Goal: Task Accomplishment & Management: Manage account settings

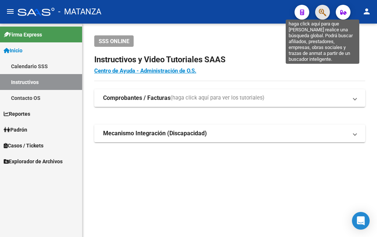
click at [321, 13] on icon "button" at bounding box center [322, 12] width 7 height 8
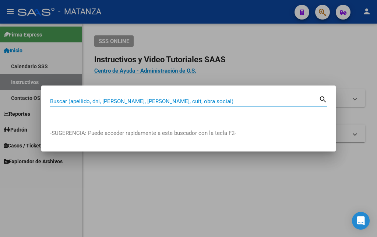
click at [227, 103] on input "Buscar (apellido, dni, [PERSON_NAME], [PERSON_NAME], cuit, obra social)" at bounding box center [184, 101] width 269 height 7
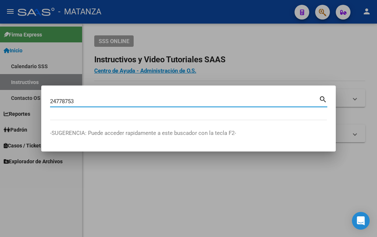
type input "24778753"
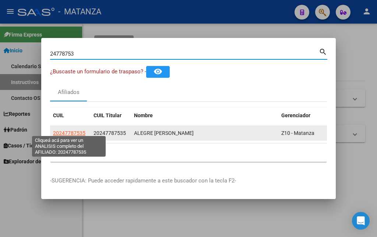
click at [67, 132] on span "20247787535" at bounding box center [69, 133] width 32 height 6
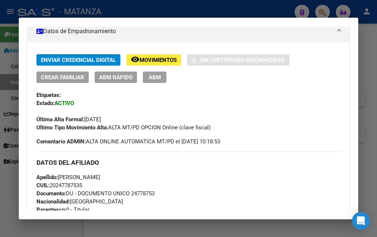
scroll to position [159, 0]
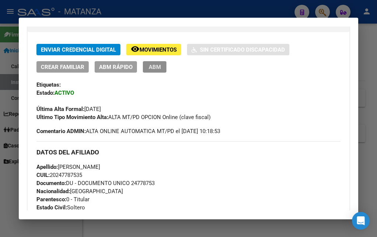
click at [158, 67] on span "ABM" at bounding box center [155, 67] width 12 height 7
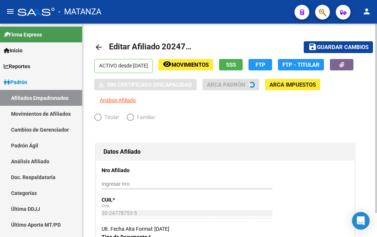
radio input "true"
type input "20-24778753-5"
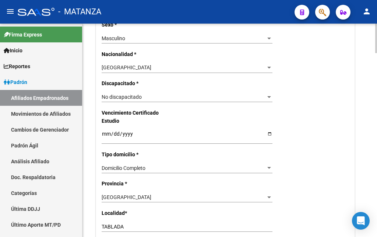
scroll to position [450, 0]
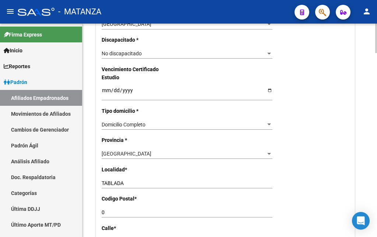
click at [108, 191] on div "Nro Afiliado Ingresar nro CUIL * 20-24778753-5 CUIL ARCA Padrón Ult. Fecha Alta…" at bounding box center [225, 79] width 258 height 767
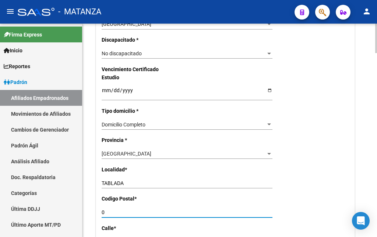
click at [107, 209] on input "0" at bounding box center [187, 212] width 171 height 6
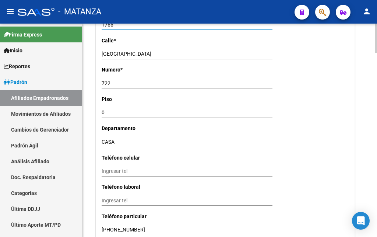
scroll to position [638, 0]
type input "1766"
click at [106, 167] on input "Ingresar tel" at bounding box center [187, 170] width 171 height 6
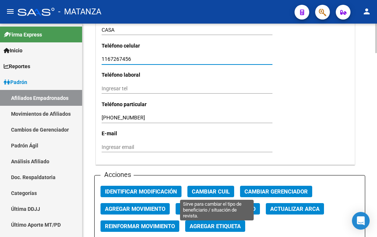
scroll to position [751, 0]
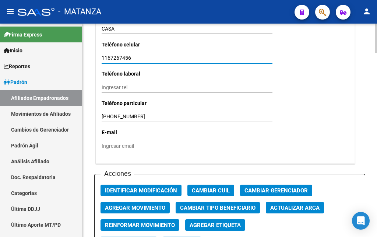
type input "1167267456"
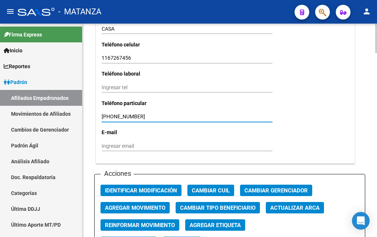
drag, startPoint x: 135, startPoint y: 98, endPoint x: 78, endPoint y: 95, distance: 57.8
click at [102, 113] on input "[PHONE_NUMBER]" at bounding box center [187, 116] width 171 height 6
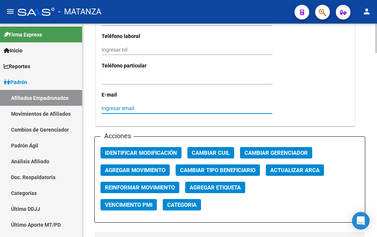
click at [103, 105] on input "Ingresar email" at bounding box center [187, 108] width 171 height 6
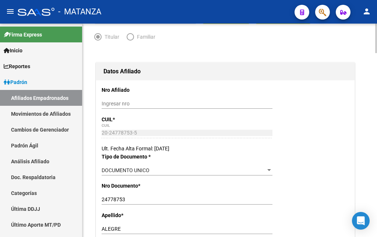
scroll to position [0, 0]
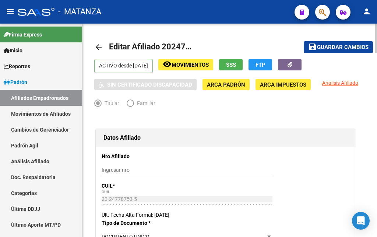
type input "[EMAIL_ADDRESS][DOMAIN_NAME]"
click at [339, 47] on span "Guardar cambios" at bounding box center [343, 47] width 52 height 7
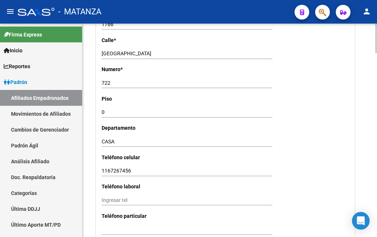
scroll to position [826, 0]
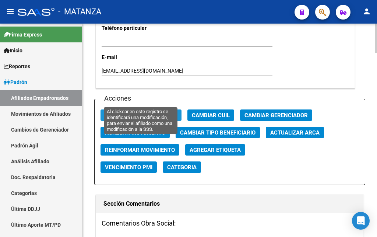
click at [150, 112] on span "Identificar Modificación" at bounding box center [141, 115] width 72 height 7
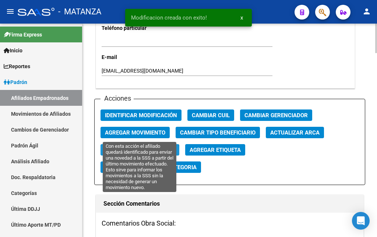
click at [139, 146] on span "Reinformar Movimiento" at bounding box center [140, 149] width 70 height 7
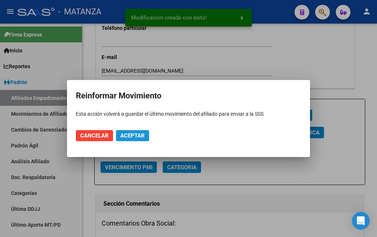
click at [141, 134] on span "Aceptar" at bounding box center [132, 135] width 24 height 7
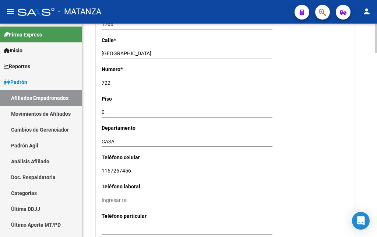
scroll to position [525, 0]
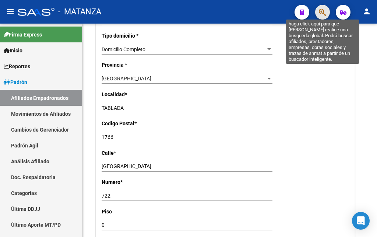
click at [322, 15] on icon "button" at bounding box center [322, 12] width 7 height 8
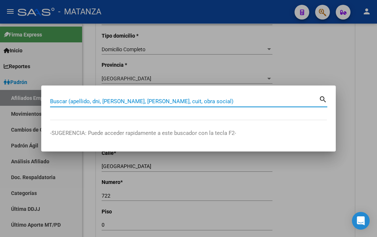
click at [137, 100] on input "Buscar (apellido, dni, [PERSON_NAME], [PERSON_NAME], cuit, obra social)" at bounding box center [184, 101] width 269 height 7
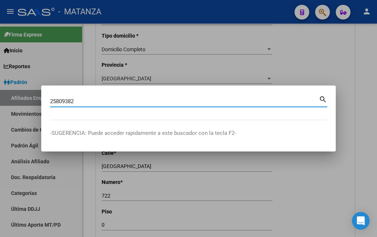
type input "25809382"
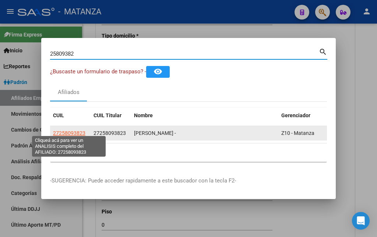
click at [67, 130] on span "27258093823" at bounding box center [69, 133] width 32 height 6
type textarea "27258093823"
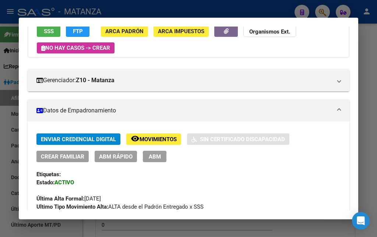
scroll to position [79, 0]
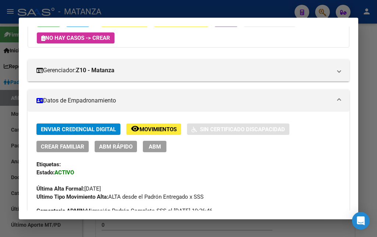
drag, startPoint x: 159, startPoint y: 146, endPoint x: 155, endPoint y: 146, distance: 3.8
click at [159, 146] on button "ABM" at bounding box center [155, 146] width 24 height 11
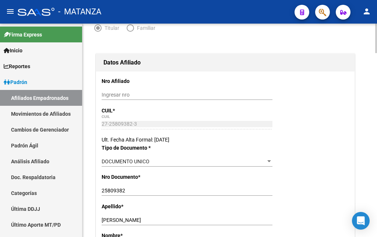
scroll to position [113, 0]
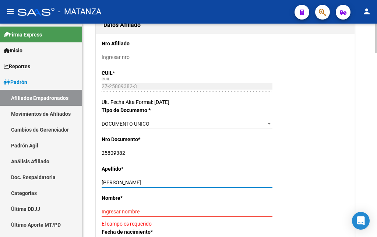
drag, startPoint x: 114, startPoint y: 181, endPoint x: 153, endPoint y: 184, distance: 38.3
click at [153, 184] on input "[PERSON_NAME]" at bounding box center [187, 182] width 171 height 6
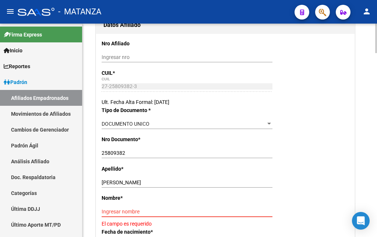
paste input "[PERSON_NAME]"
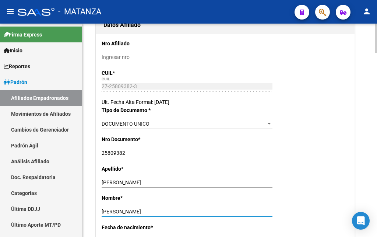
scroll to position [188, 0]
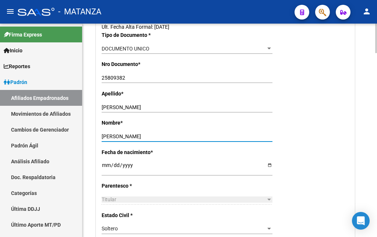
type input "[PERSON_NAME]"
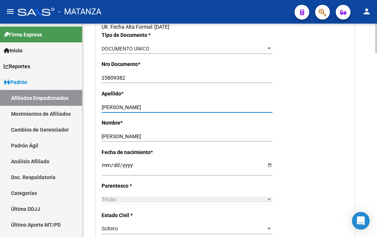
drag, startPoint x: 113, startPoint y: 106, endPoint x: 167, endPoint y: 110, distance: 55.0
click at [167, 110] on input "[PERSON_NAME]" at bounding box center [187, 107] width 171 height 6
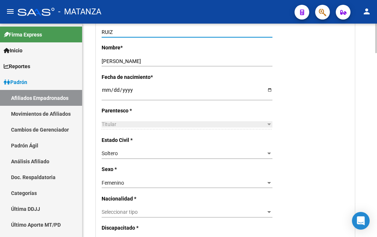
type input "RUIZ"
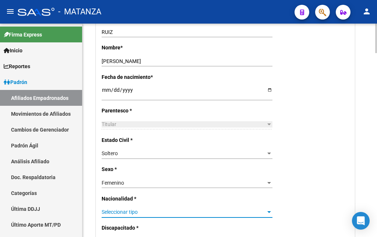
click at [136, 209] on span "Seleccionar tipo" at bounding box center [184, 212] width 164 height 6
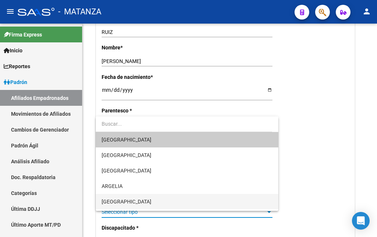
scroll to position [75, 0]
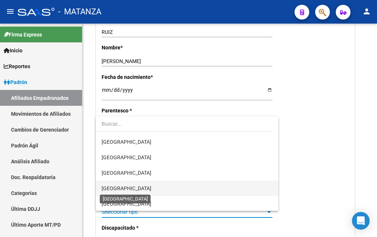
click at [125, 190] on span "[GEOGRAPHIC_DATA]" at bounding box center [127, 188] width 50 height 6
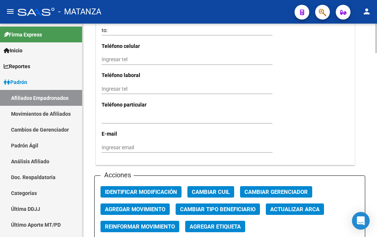
scroll to position [751, 0]
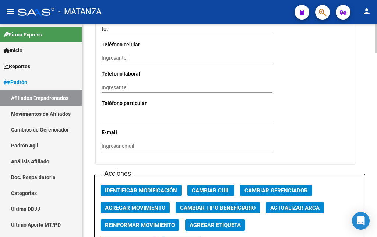
click at [108, 141] on div "Ingresar email" at bounding box center [187, 146] width 171 height 10
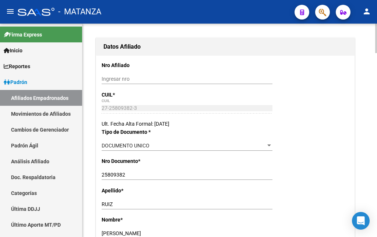
scroll to position [0, 0]
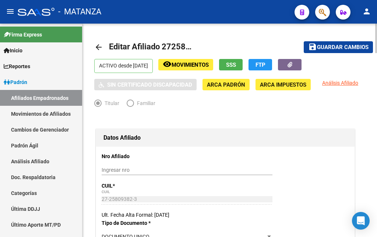
type input "[EMAIL_ADDRESS][DOMAIN_NAME]"
click at [339, 47] on span "Guardar cambios" at bounding box center [343, 47] width 52 height 7
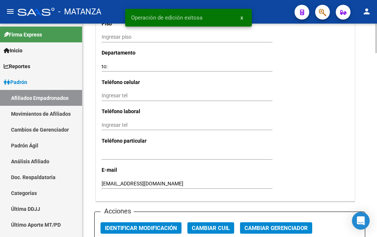
scroll to position [863, 0]
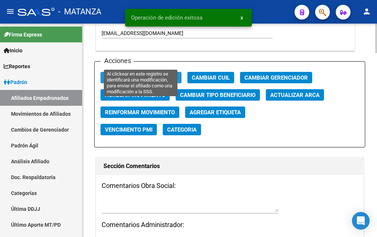
click at [153, 74] on span "Identificar Modificación" at bounding box center [141, 77] width 72 height 7
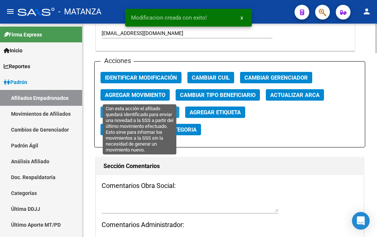
click at [134, 109] on span "Reinformar Movimiento" at bounding box center [140, 112] width 70 height 7
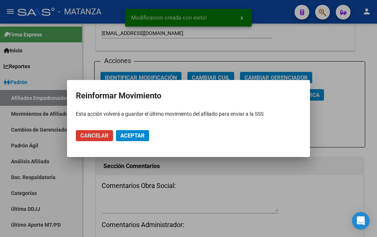
drag, startPoint x: 135, startPoint y: 136, endPoint x: 136, endPoint y: 132, distance: 4.7
click at [135, 135] on span "Aceptar" at bounding box center [132, 135] width 24 height 7
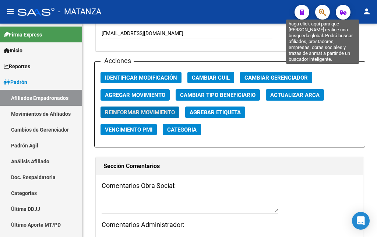
click at [325, 13] on icon "button" at bounding box center [322, 12] width 7 height 8
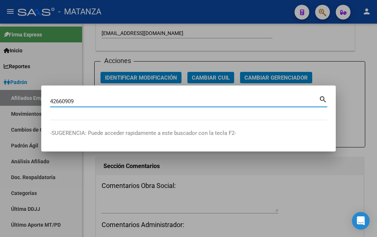
type input "42660909"
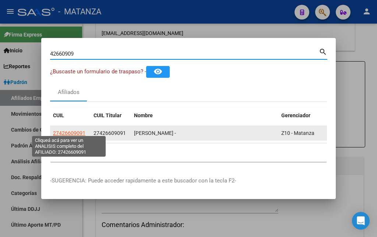
click at [76, 130] on span "27426609091" at bounding box center [69, 133] width 32 height 6
type textarea "27426609091"
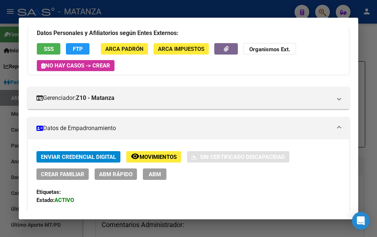
scroll to position [119, 0]
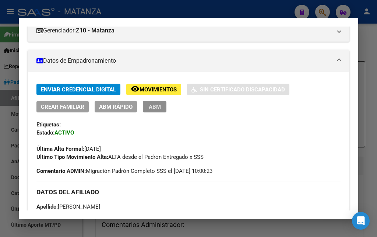
click at [153, 107] on span "ABM" at bounding box center [155, 106] width 12 height 7
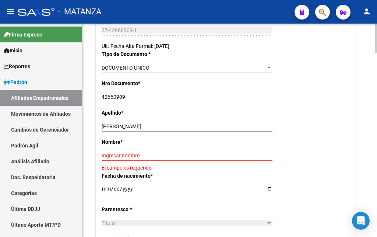
scroll to position [188, 0]
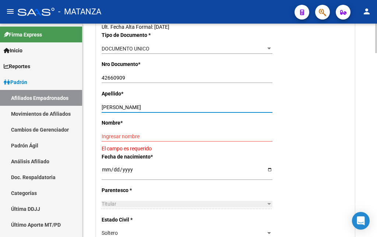
drag, startPoint x: 119, startPoint y: 109, endPoint x: 177, endPoint y: 113, distance: 58.6
click at [177, 110] on input "[PERSON_NAME]" at bounding box center [187, 107] width 171 height 6
drag, startPoint x: 118, startPoint y: 106, endPoint x: 174, endPoint y: 109, distance: 56.0
click at [174, 109] on input "[PERSON_NAME]" at bounding box center [187, 107] width 171 height 6
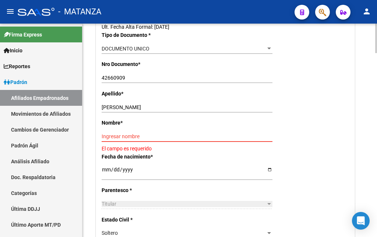
paste input "[PERSON_NAME]"
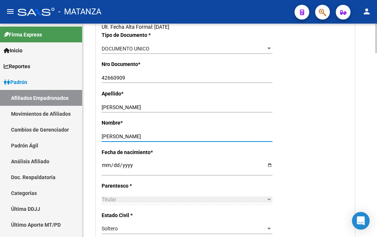
type input "[PERSON_NAME]"
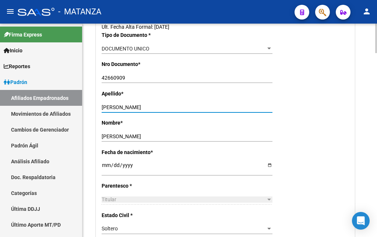
drag, startPoint x: 119, startPoint y: 106, endPoint x: 178, endPoint y: 110, distance: 59.0
click at [178, 110] on input "[PERSON_NAME]" at bounding box center [187, 107] width 171 height 6
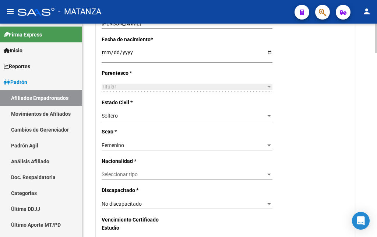
scroll to position [338, 0]
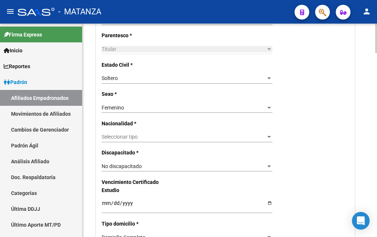
type input "MAIDA"
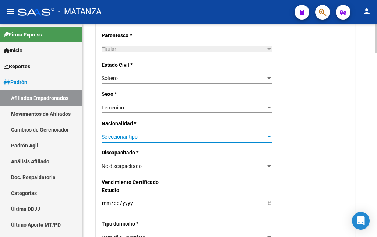
click at [133, 134] on span "Seleccionar tipo" at bounding box center [184, 137] width 164 height 6
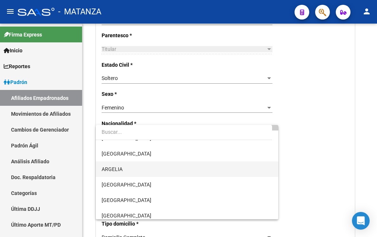
scroll to position [75, 0]
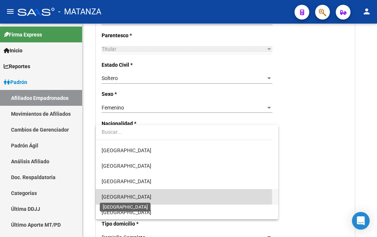
click at [122, 197] on span "[GEOGRAPHIC_DATA]" at bounding box center [127, 197] width 50 height 6
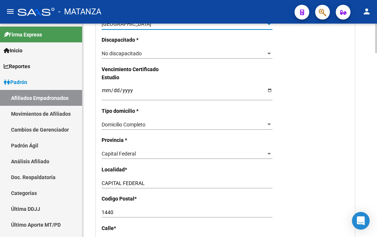
scroll to position [488, 0]
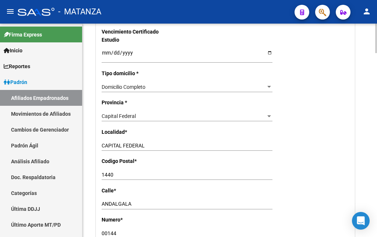
drag, startPoint x: 120, startPoint y: 213, endPoint x: 84, endPoint y: 214, distance: 35.3
click at [102, 230] on input "00144" at bounding box center [187, 233] width 171 height 6
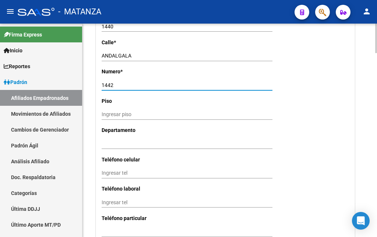
scroll to position [638, 0]
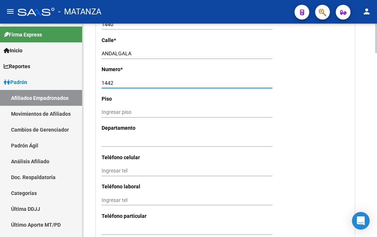
type input "1442"
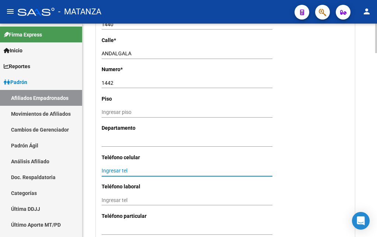
click at [109, 167] on input "Ingresar tel" at bounding box center [187, 170] width 171 height 6
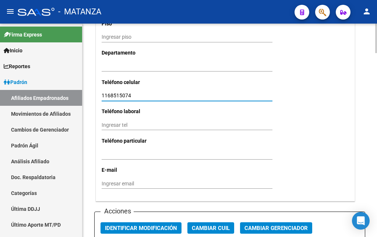
type input "1168515074"
click at [110, 180] on input "Ingresar email" at bounding box center [187, 183] width 171 height 6
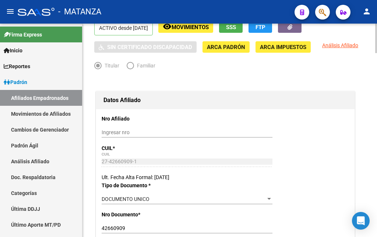
scroll to position [0, 0]
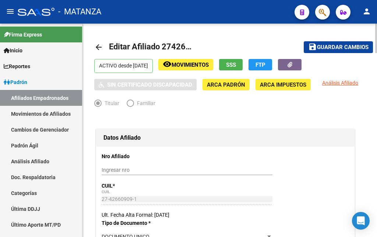
type input "[EMAIL_ADDRESS][DOMAIN_NAME]"
click at [348, 47] on span "Guardar cambios" at bounding box center [343, 47] width 52 height 7
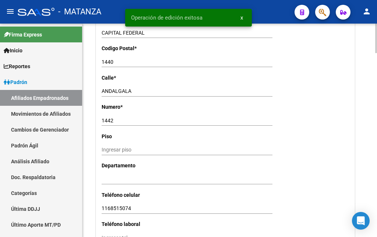
scroll to position [751, 0]
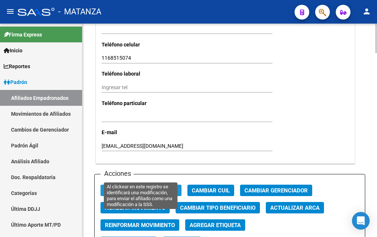
click at [152, 187] on span "Identificar Modificación" at bounding box center [141, 190] width 72 height 7
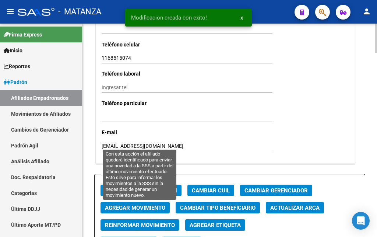
click at [144, 221] on span "Reinformar Movimiento" at bounding box center [140, 224] width 70 height 7
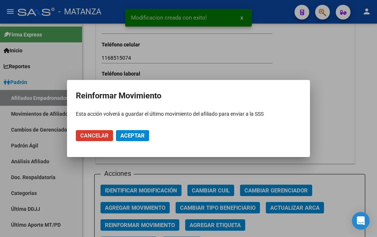
click at [141, 135] on span "Aceptar" at bounding box center [132, 135] width 24 height 7
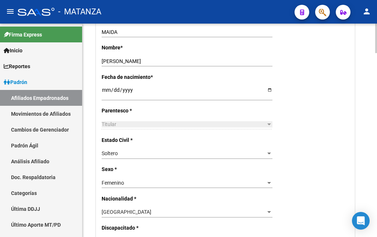
scroll to position [150, 0]
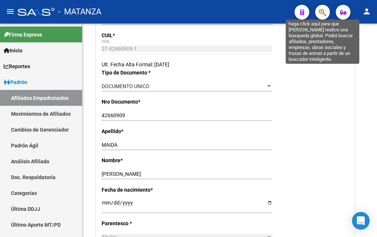
click at [320, 10] on icon "button" at bounding box center [322, 12] width 7 height 8
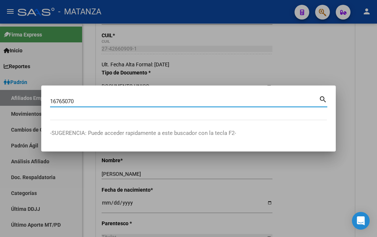
type input "16765070"
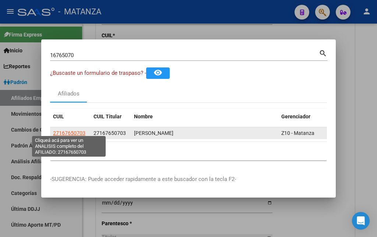
click at [76, 130] on span "27167650703" at bounding box center [69, 133] width 32 height 6
type textarea "27167650703"
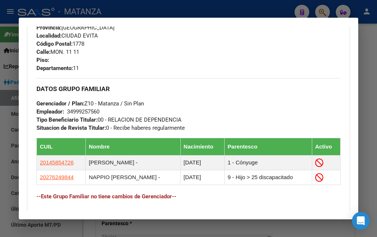
scroll to position [397, 0]
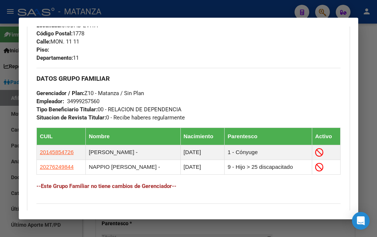
click at [217, 8] on div at bounding box center [188, 118] width 377 height 237
